Goal: Find specific page/section: Locate a particular part of the current website

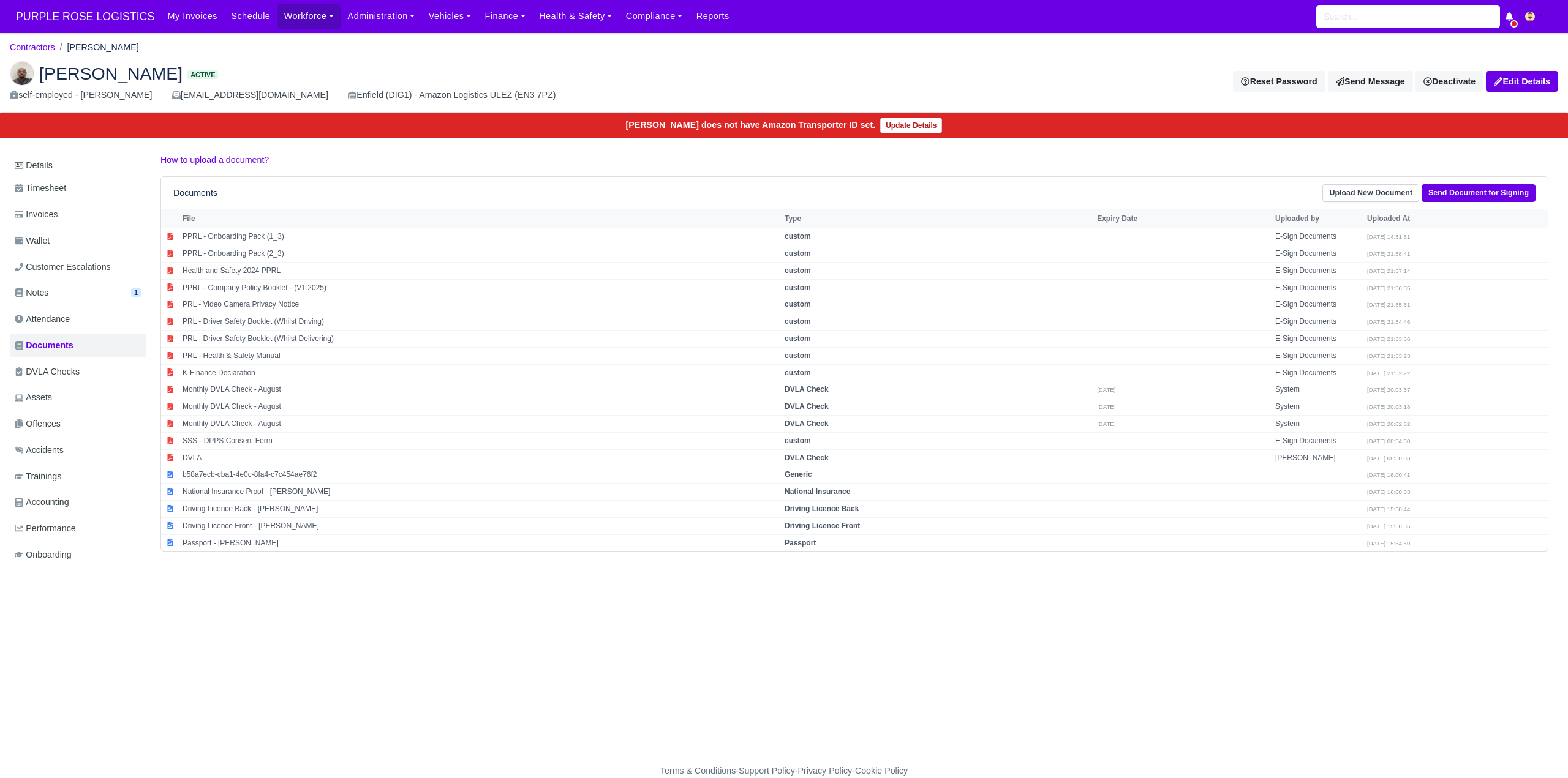
click at [359, 75] on h2 "[PERSON_NAME] Active" at bounding box center [392, 73] width 765 height 24
drag, startPoint x: 325, startPoint y: 54, endPoint x: 322, endPoint y: 60, distance: 6.7
click at [325, 54] on div "[PERSON_NAME] Active self-employed - [PERSON_NAME] [EMAIL_ADDRESS][DOMAIN_NAME]…" at bounding box center [784, 82] width 1567 height 61
click at [287, 48] on ol "Contractors [PERSON_NAME]" at bounding box center [784, 47] width 1548 height 19
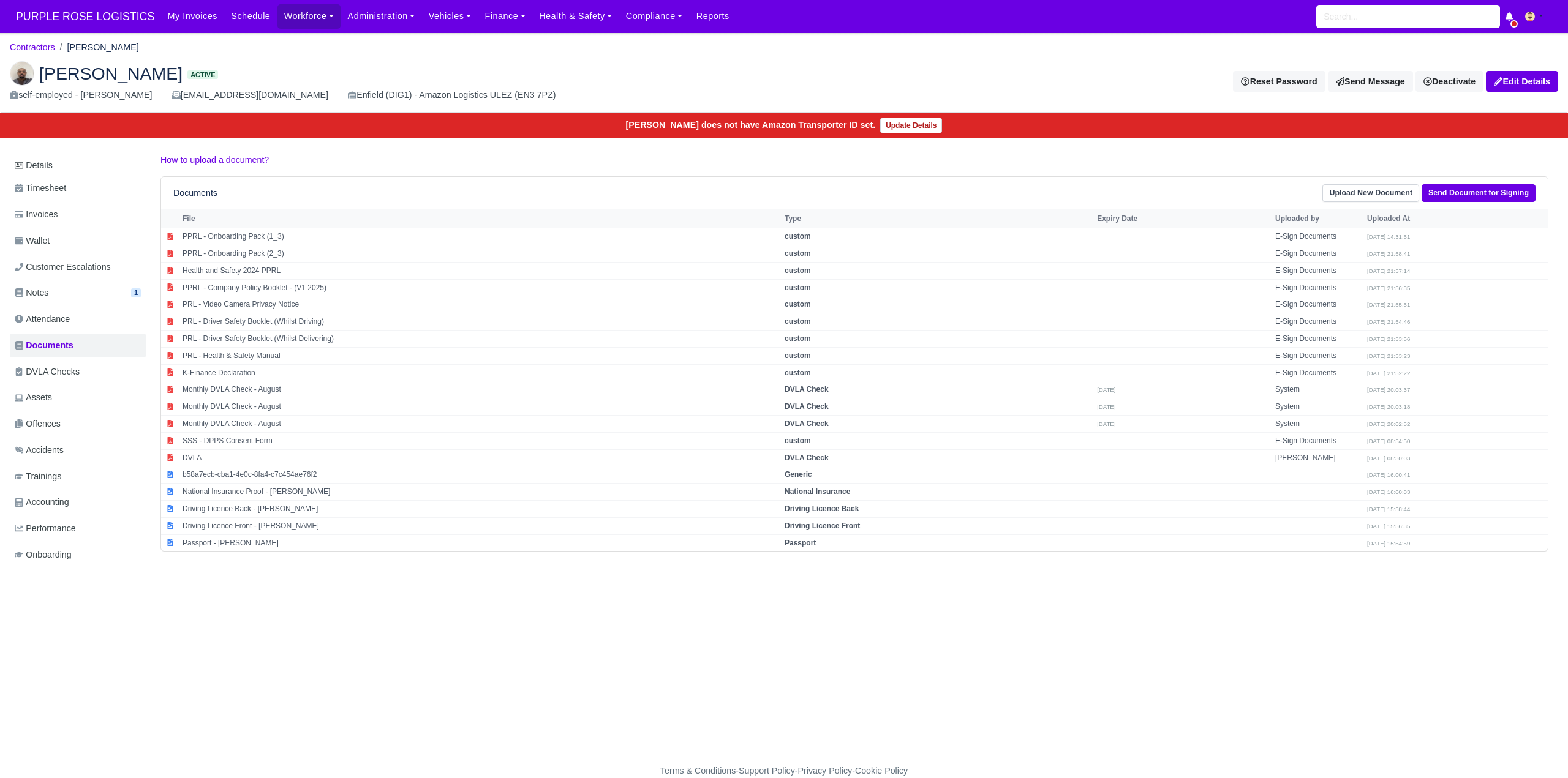
click at [287, 48] on ol "Contractors [PERSON_NAME]" at bounding box center [784, 47] width 1548 height 19
click at [274, 48] on ol "Contractors [PERSON_NAME]" at bounding box center [784, 47] width 1548 height 19
click at [255, 51] on div "[PERSON_NAME] Active self-employed - [PERSON_NAME] [EMAIL_ADDRESS][DOMAIN_NAME]…" at bounding box center [784, 82] width 1567 height 61
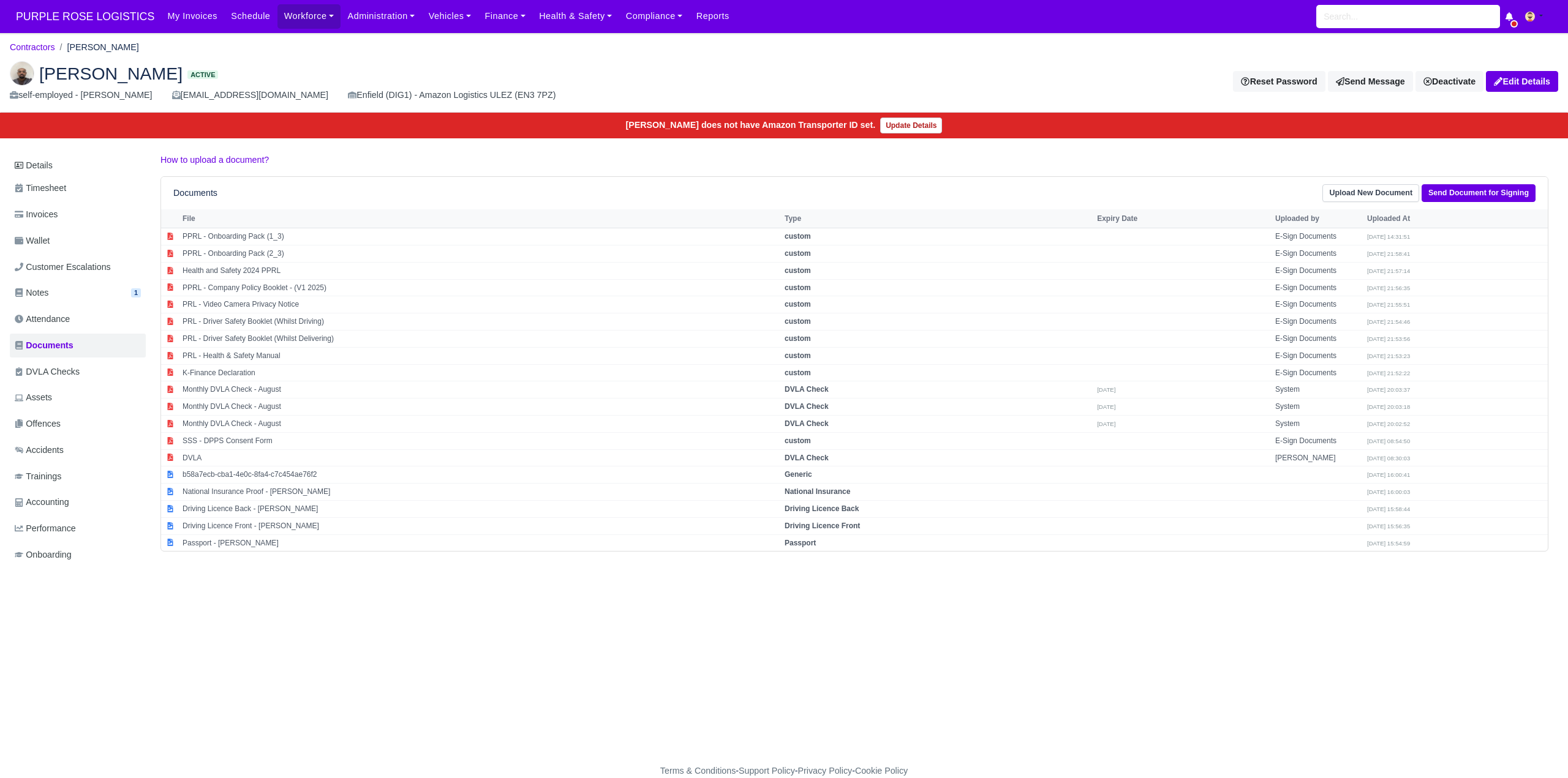
click at [255, 51] on div "[PERSON_NAME] Active self-employed - [PERSON_NAME] [EMAIL_ADDRESS][DOMAIN_NAME]…" at bounding box center [784, 82] width 1567 height 61
click at [274, 60] on div "[PERSON_NAME] Active self-employed - [PERSON_NAME] [EMAIL_ADDRESS][DOMAIN_NAME]…" at bounding box center [784, 82] width 1567 height 61
click at [426, 56] on div "[PERSON_NAME] Active self-employed - [PERSON_NAME] [EMAIL_ADDRESS][DOMAIN_NAME]…" at bounding box center [784, 82] width 1567 height 61
click at [419, 60] on div "[PERSON_NAME] Active self-employed - [PERSON_NAME] [EMAIL_ADDRESS][DOMAIN_NAME]…" at bounding box center [784, 82] width 1567 height 61
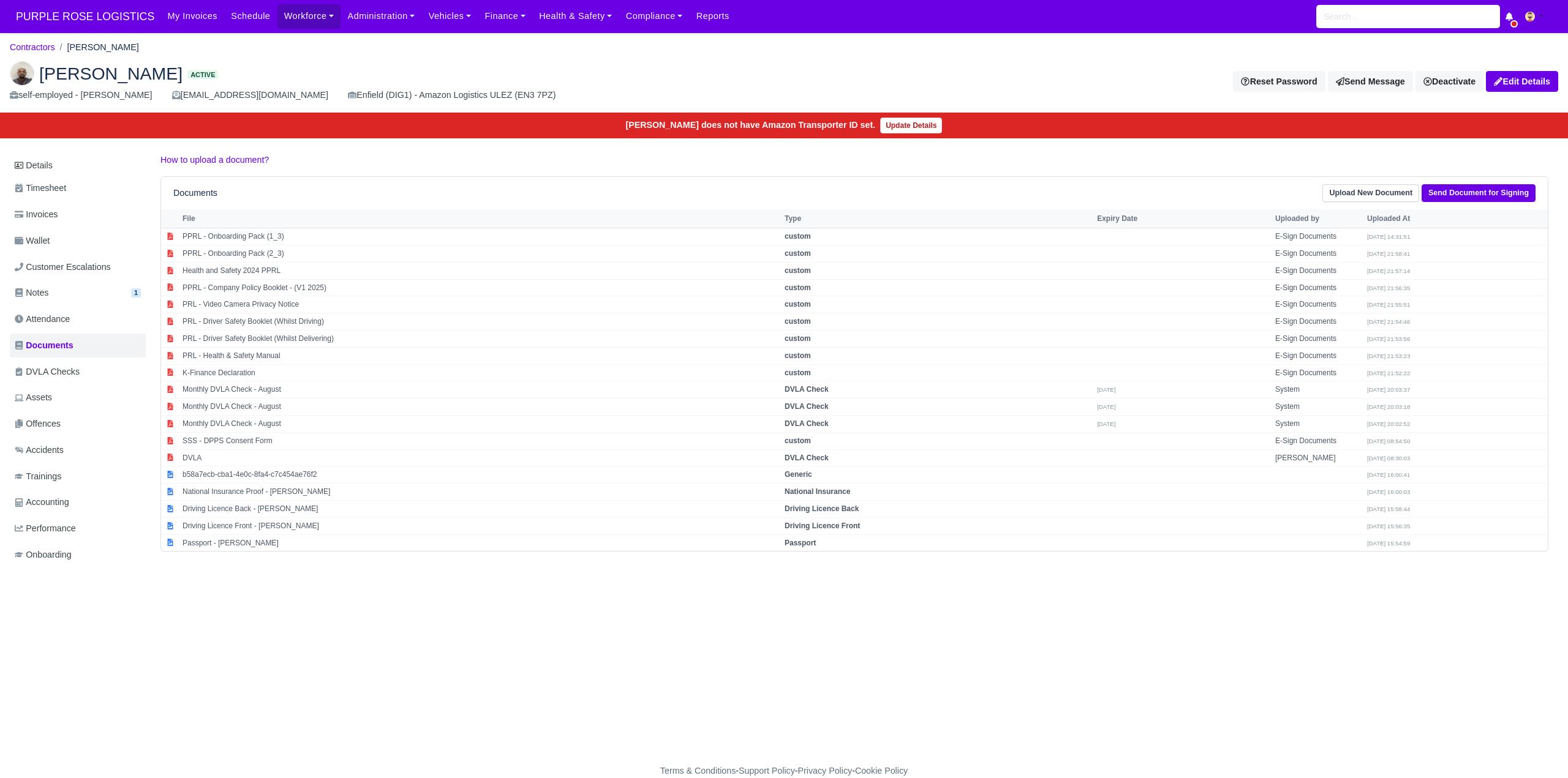
click at [419, 60] on div "[PERSON_NAME] Active self-employed - [PERSON_NAME] [EMAIL_ADDRESS][DOMAIN_NAME]…" at bounding box center [784, 82] width 1567 height 61
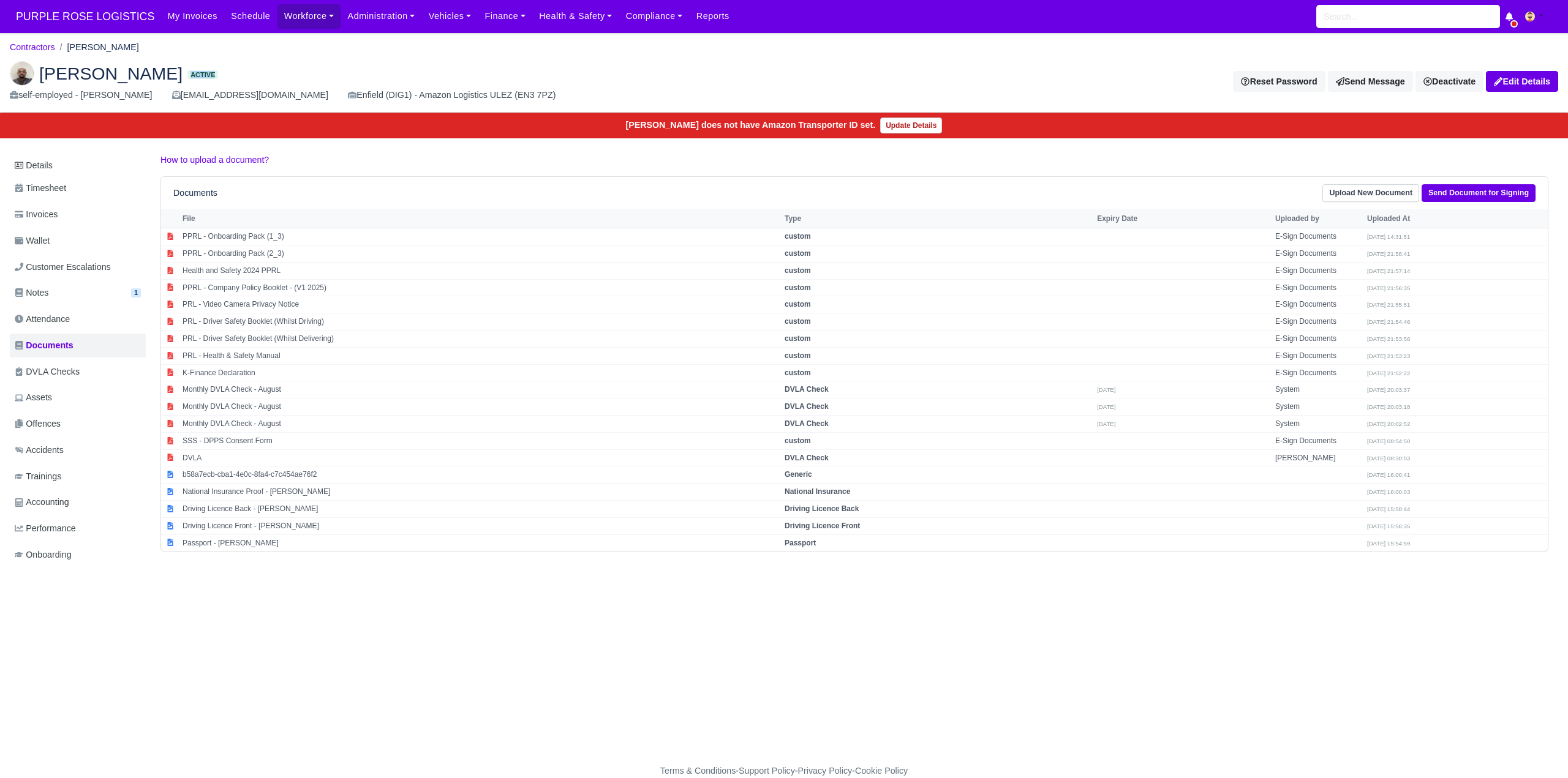
click at [419, 60] on div "[PERSON_NAME] Active self-employed - [PERSON_NAME] [EMAIL_ADDRESS][DOMAIN_NAME]…" at bounding box center [784, 82] width 1567 height 61
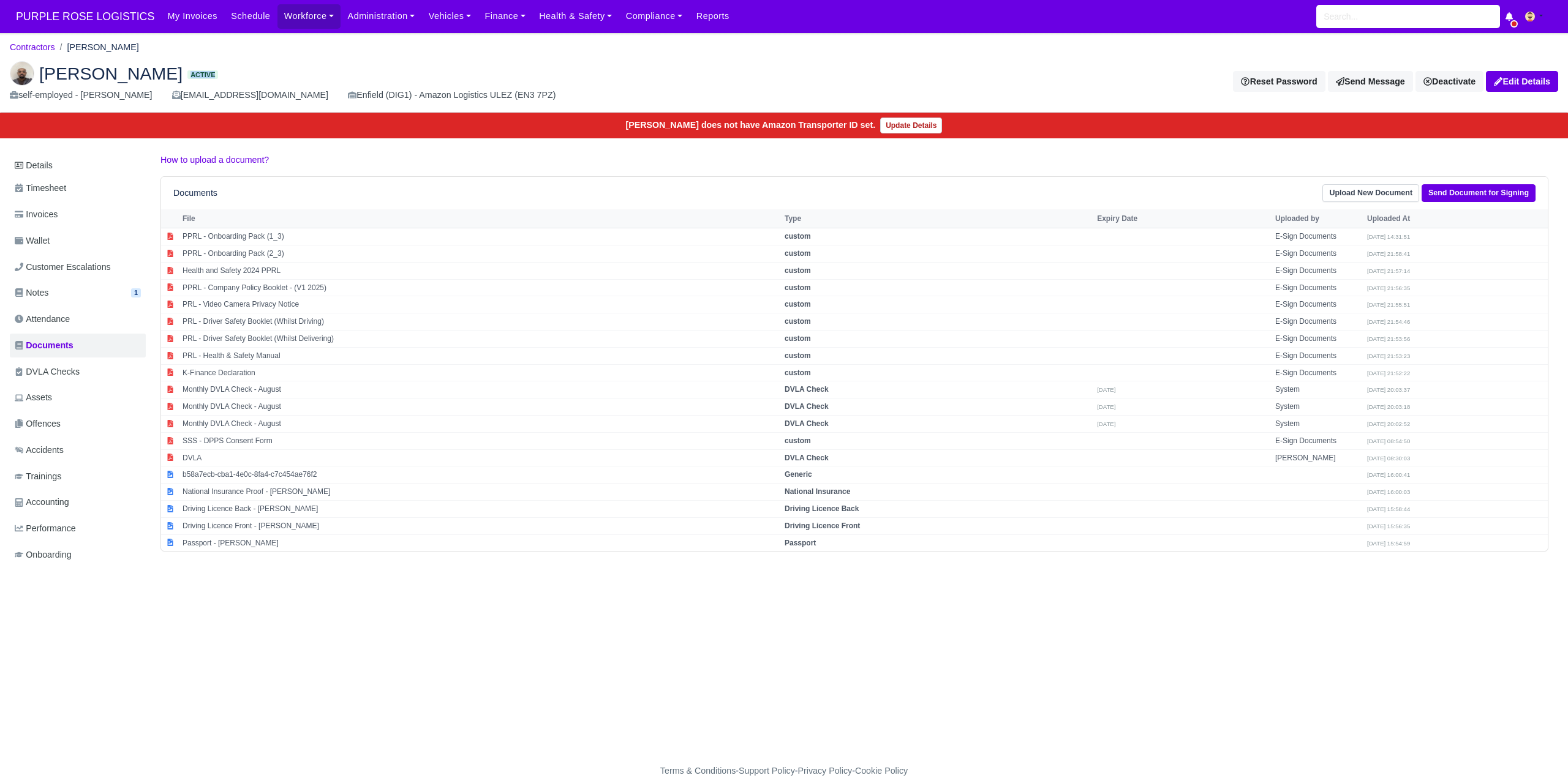
click at [419, 60] on div "[PERSON_NAME] Active self-employed - [PERSON_NAME] [EMAIL_ADDRESS][DOMAIN_NAME]…" at bounding box center [784, 82] width 1567 height 61
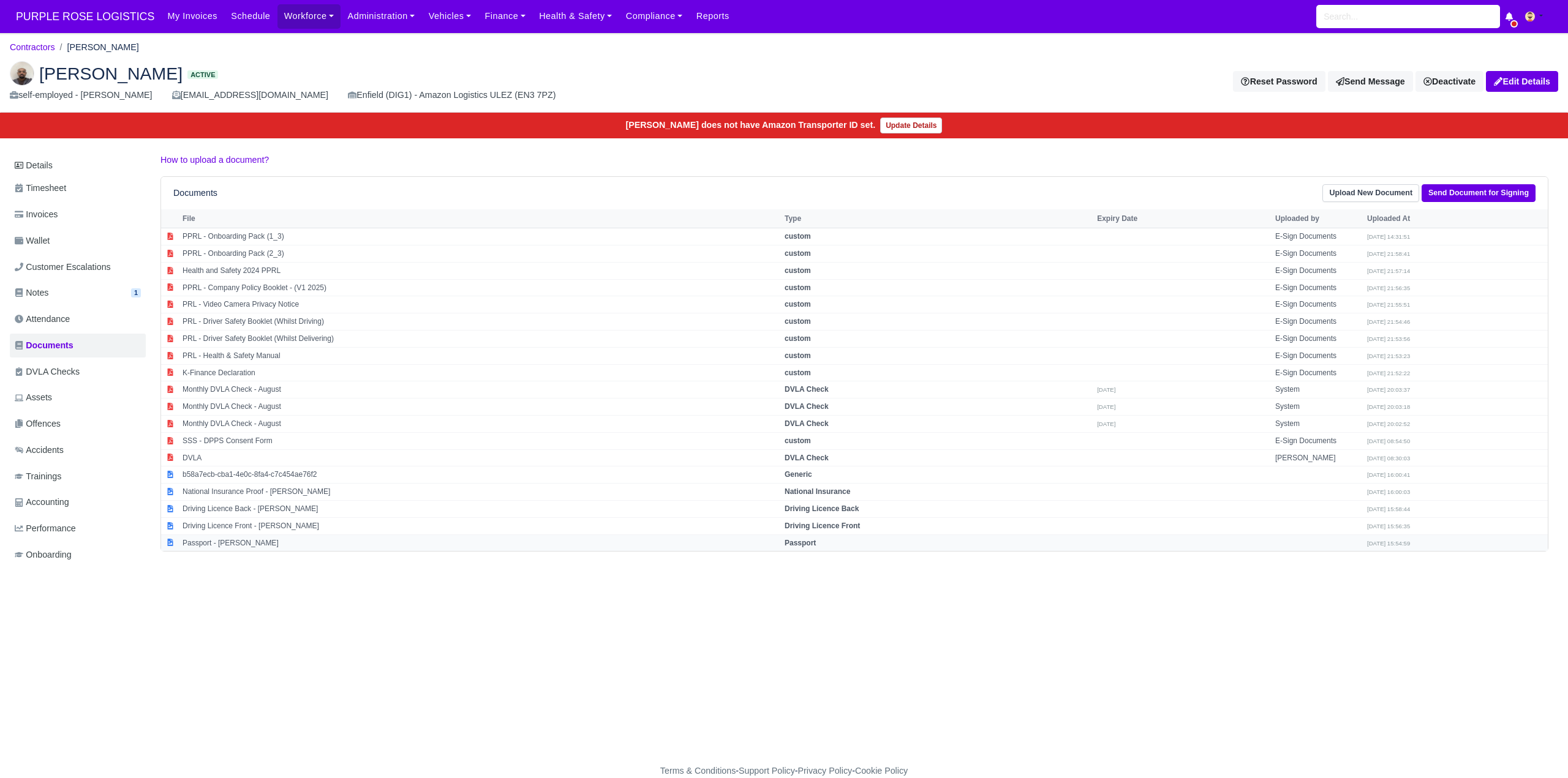
click at [816, 540] on strong "Passport" at bounding box center [800, 543] width 31 height 9
select select "passport"
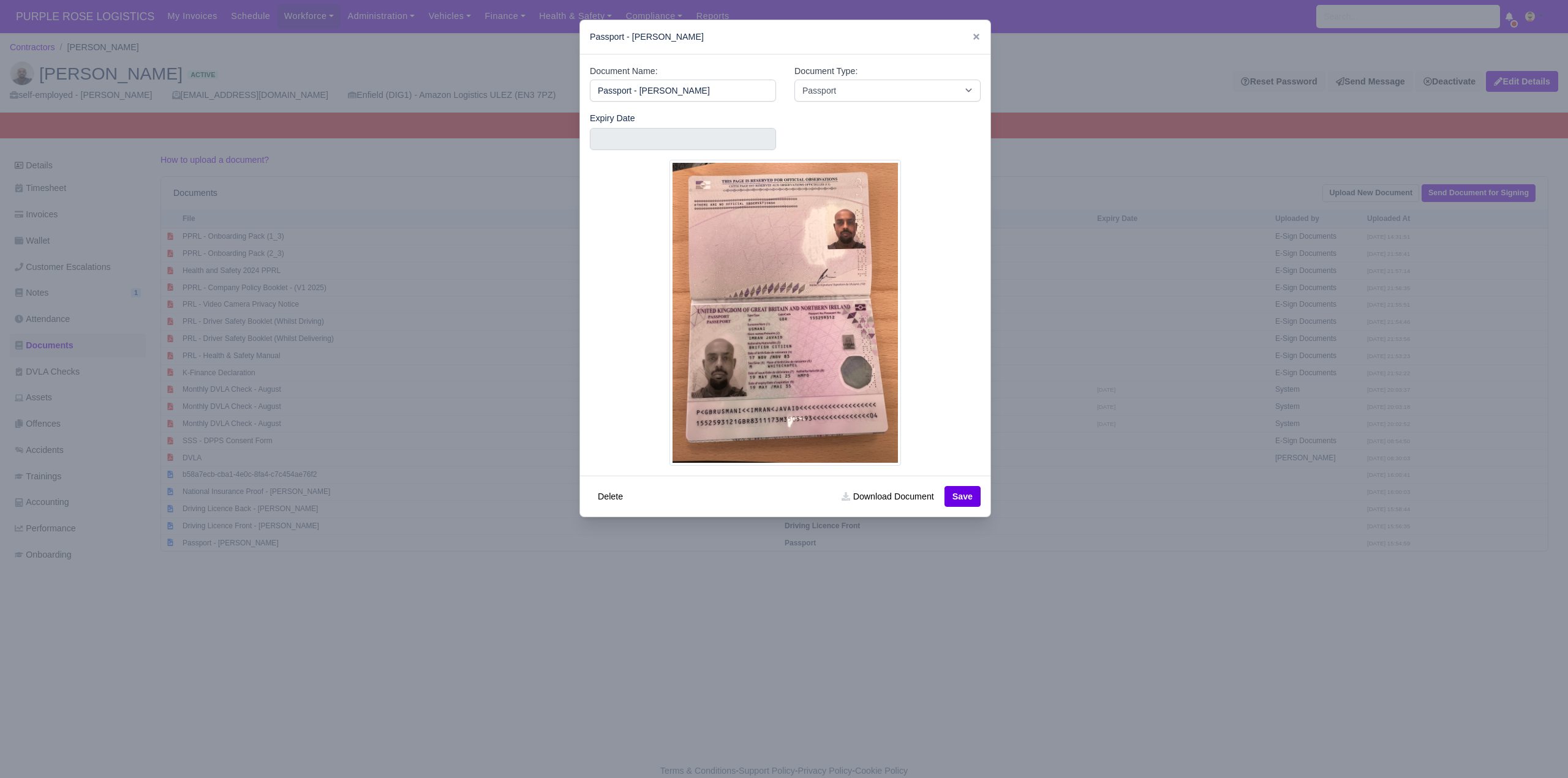
click at [730, 666] on div at bounding box center [784, 389] width 1568 height 778
